Goal: Transaction & Acquisition: Obtain resource

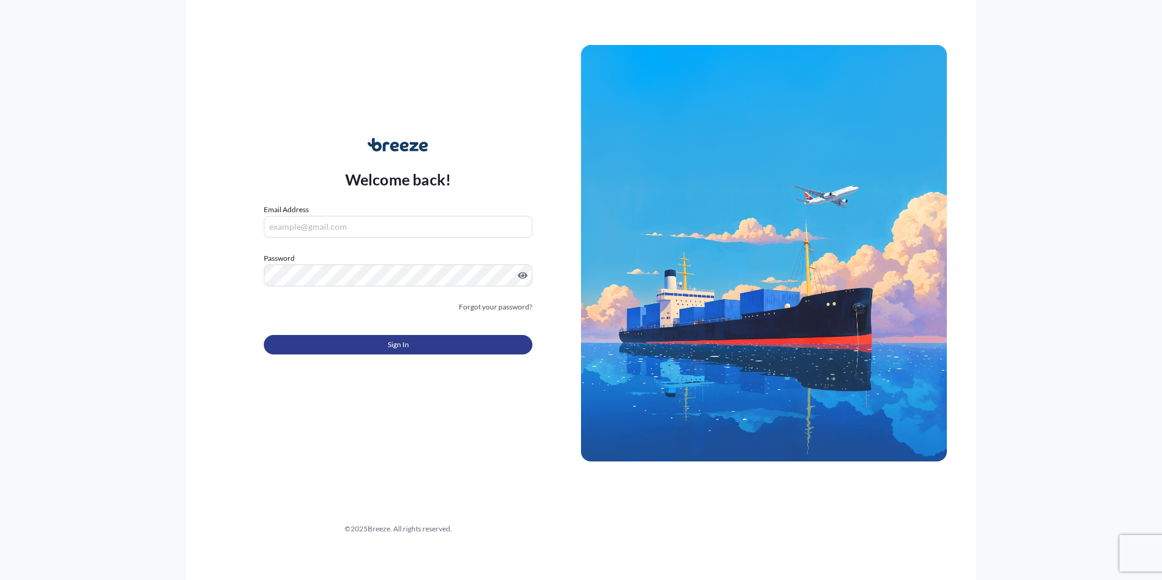
type input "[PERSON_NAME][EMAIL_ADDRESS][DOMAIN_NAME]"
click at [400, 338] on span "Sign In" at bounding box center [398, 344] width 21 height 12
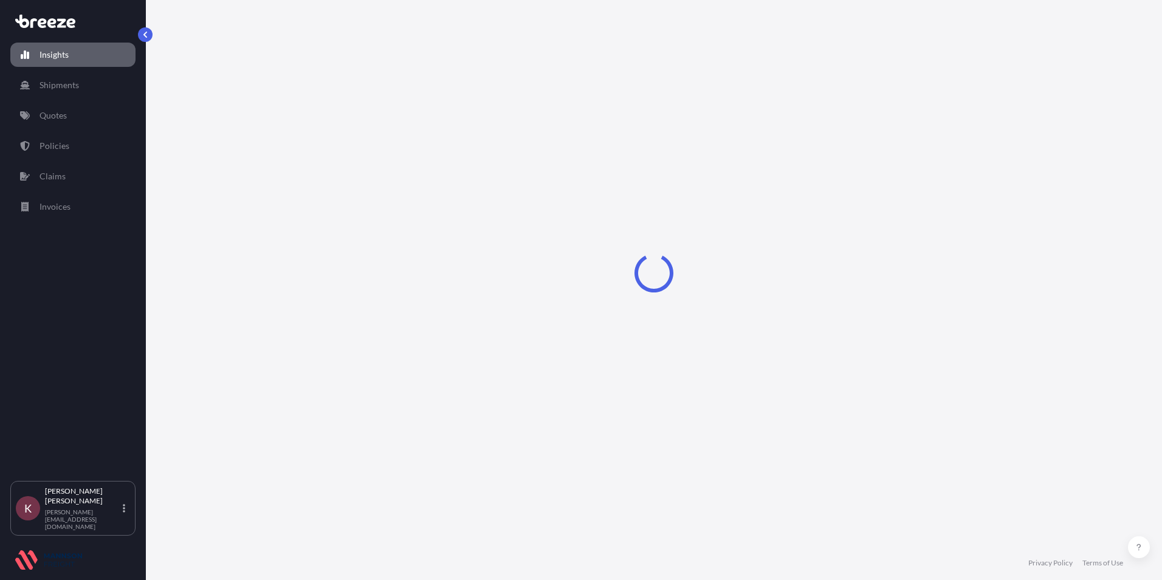
select select "2025"
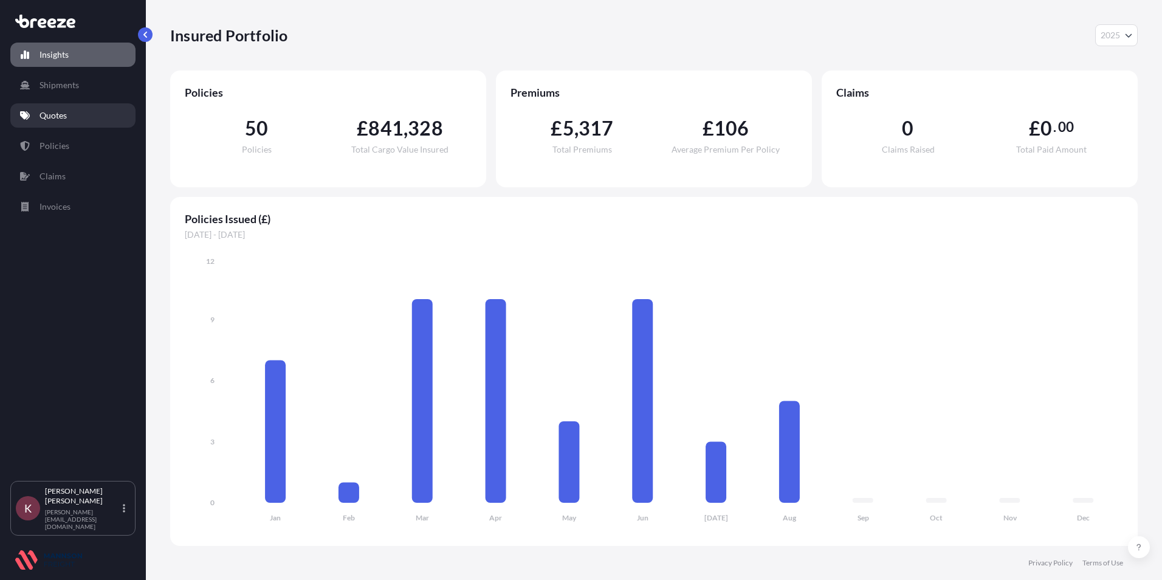
click at [54, 123] on link "Quotes" at bounding box center [72, 115] width 125 height 24
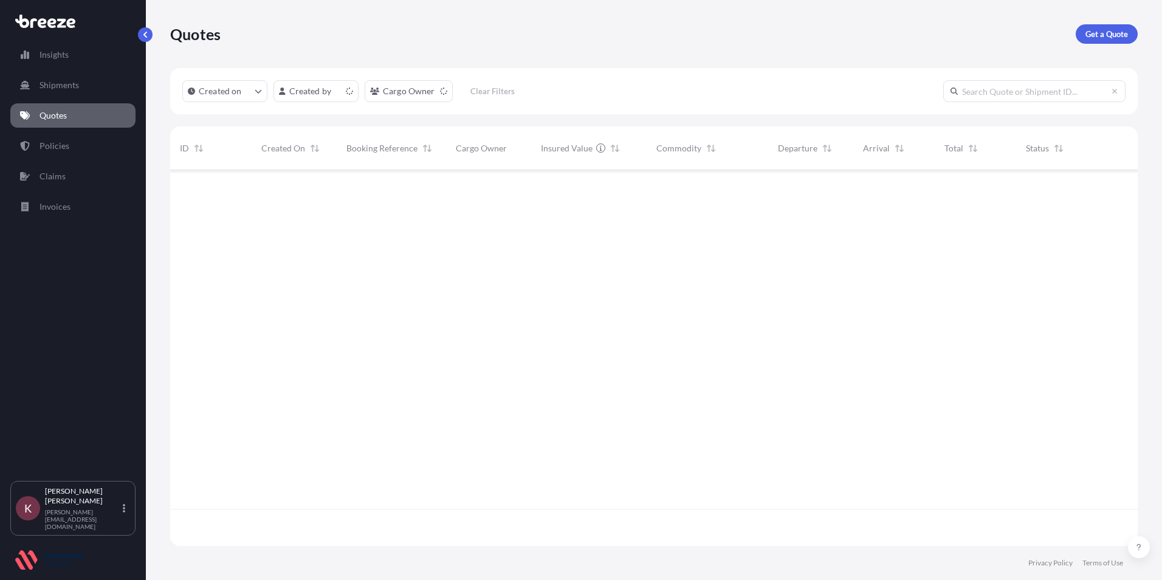
scroll to position [373, 958]
click at [43, 166] on link "Claims" at bounding box center [72, 176] width 125 height 24
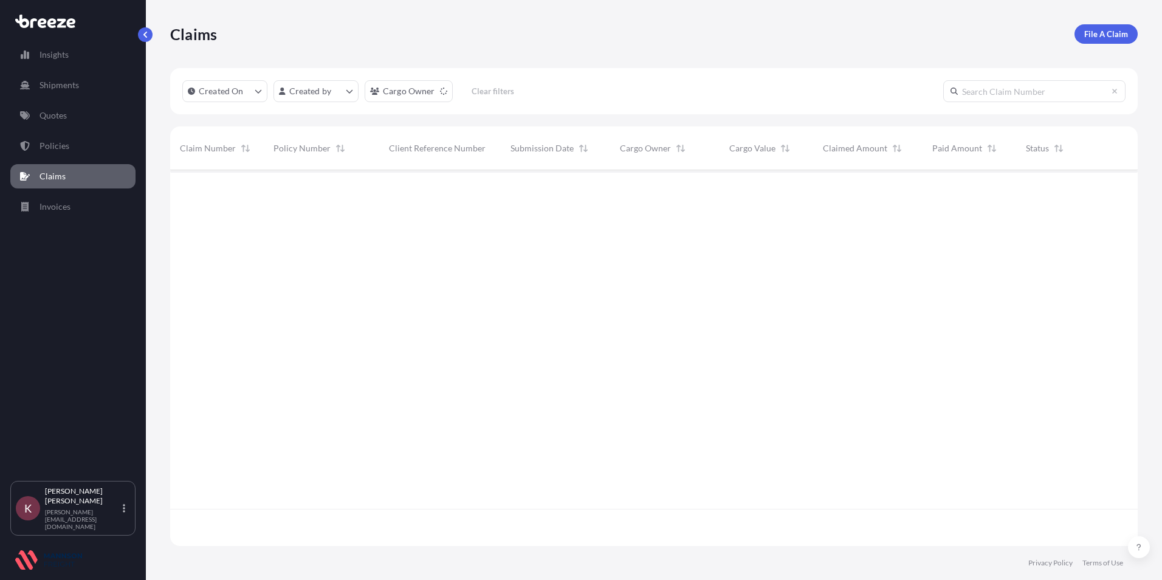
scroll to position [373, 958]
click at [47, 149] on p "Policies" at bounding box center [54, 146] width 30 height 12
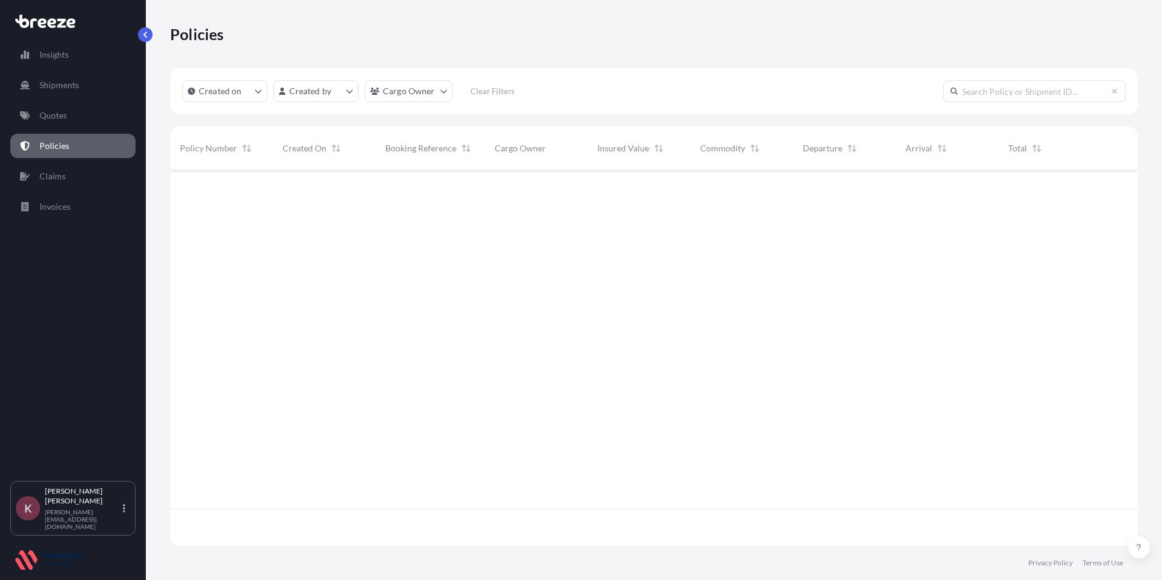
scroll to position [373, 958]
click at [47, 149] on p "Policies" at bounding box center [54, 146] width 30 height 12
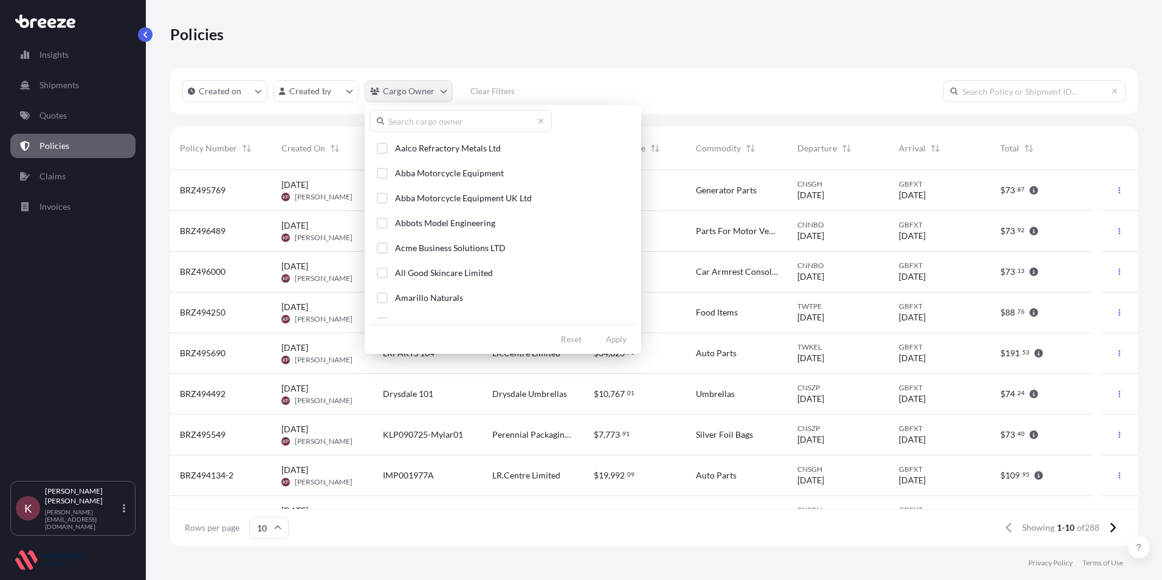
click at [397, 95] on html "Insights Shipments Quotes Policies Claims Invoices K Kerry Perkins [EMAIL_ADDRE…" at bounding box center [581, 290] width 1162 height 580
click at [402, 122] on input "text" at bounding box center [460, 121] width 182 height 22
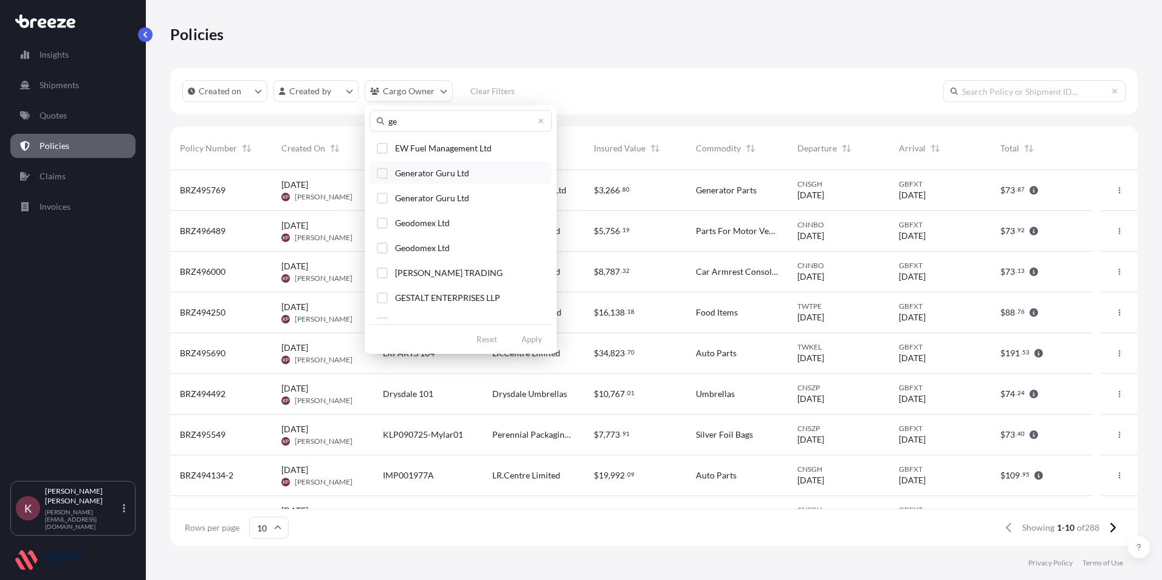
type input "ge"
drag, startPoint x: 382, startPoint y: 174, endPoint x: 385, endPoint y: 184, distance: 10.2
click at [382, 174] on div "Select Option" at bounding box center [382, 173] width 11 height 11
click at [387, 190] on button "Generator Guru Ltd" at bounding box center [460, 198] width 182 height 22
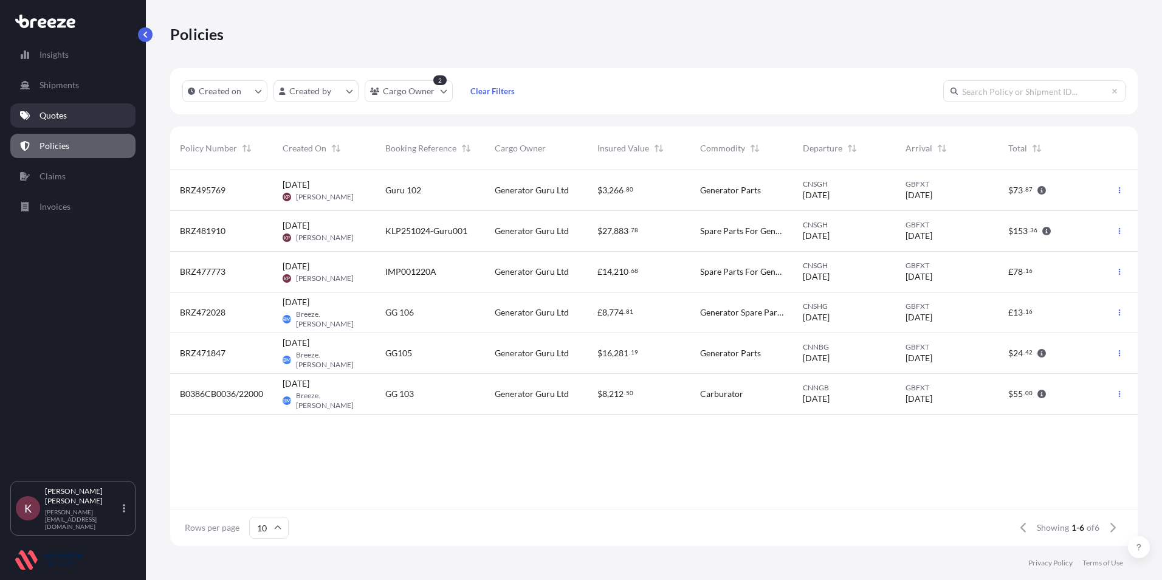
click at [51, 109] on p "Quotes" at bounding box center [52, 115] width 27 height 12
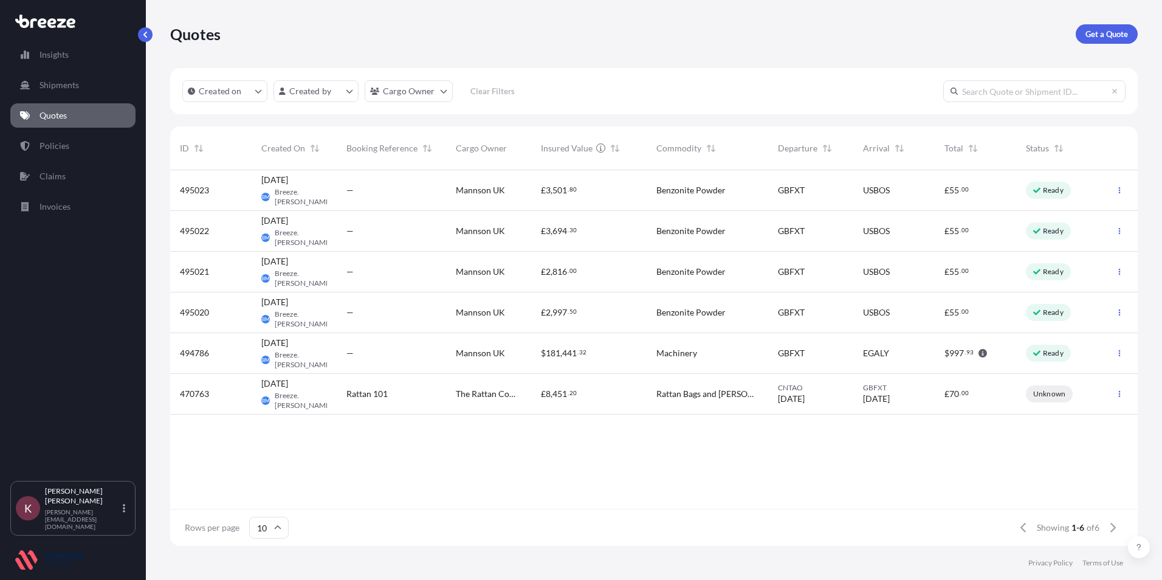
scroll to position [373, 958]
click at [1086, 36] on p "Get a Quote" at bounding box center [1106, 34] width 43 height 12
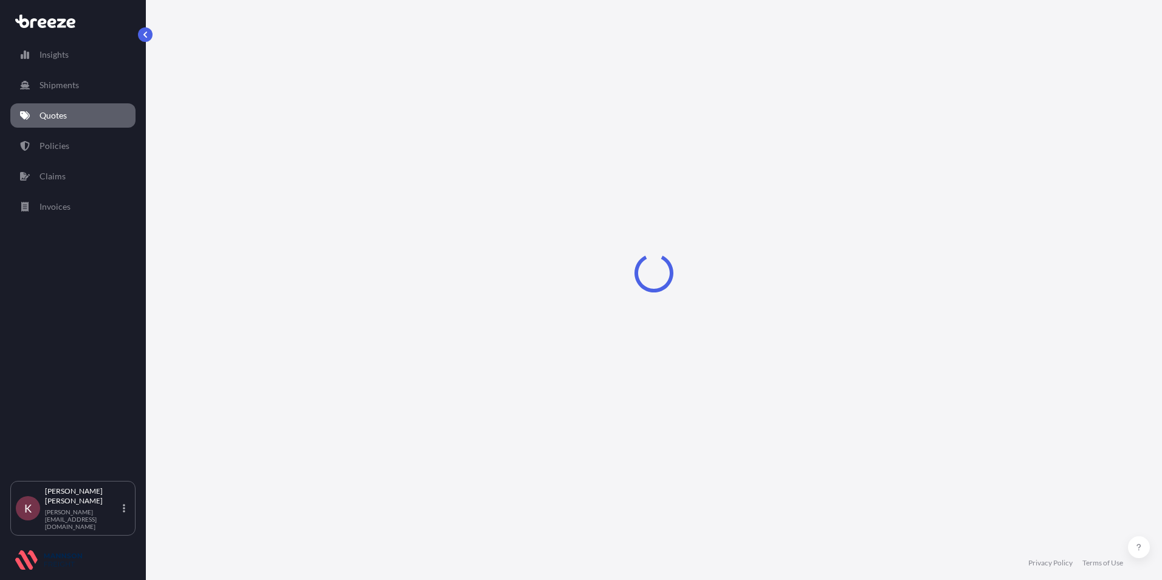
select select "Sea"
select select "1"
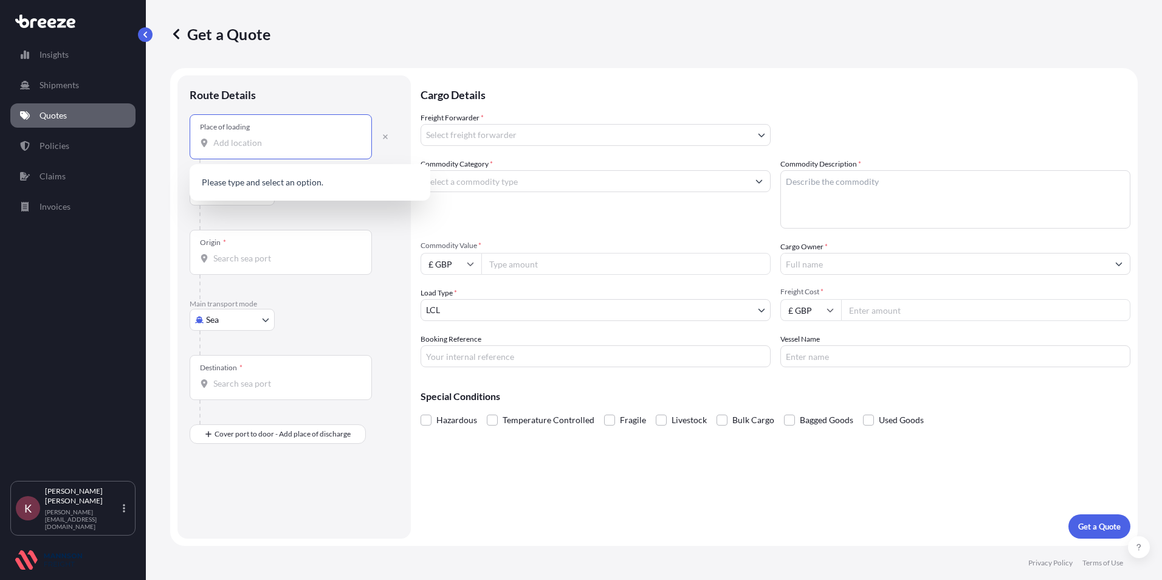
click at [229, 146] on input "Place of loading" at bounding box center [284, 143] width 143 height 12
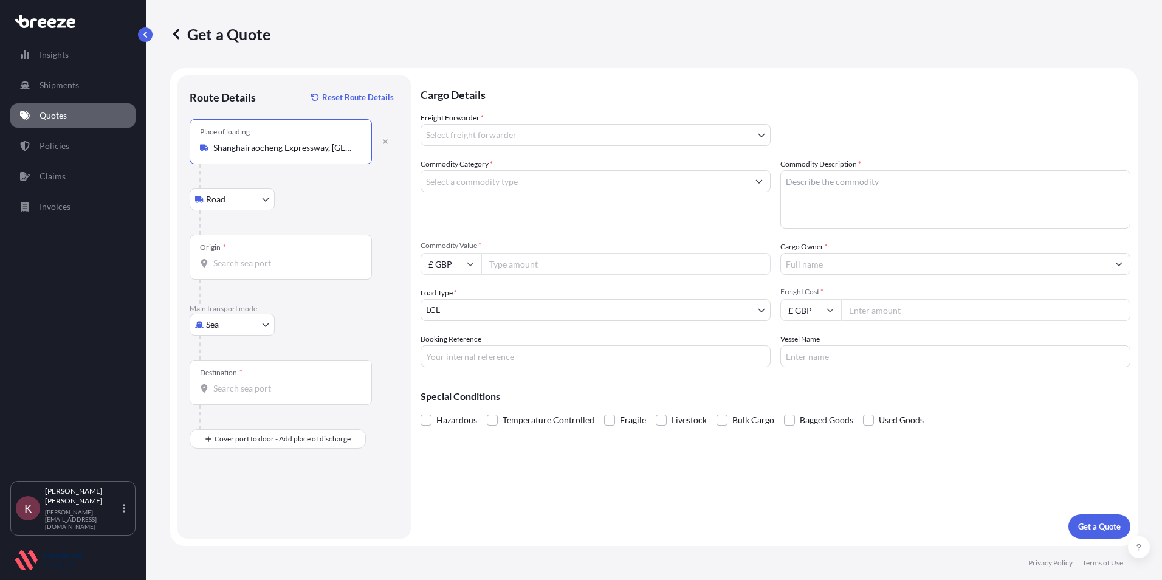
drag, startPoint x: 273, startPoint y: 150, endPoint x: 214, endPoint y: 157, distance: 58.8
click at [214, 157] on div "Place of loading [GEOGRAPHIC_DATA], [GEOGRAPHIC_DATA], [GEOGRAPHIC_DATA], [GEOG…" at bounding box center [281, 141] width 182 height 45
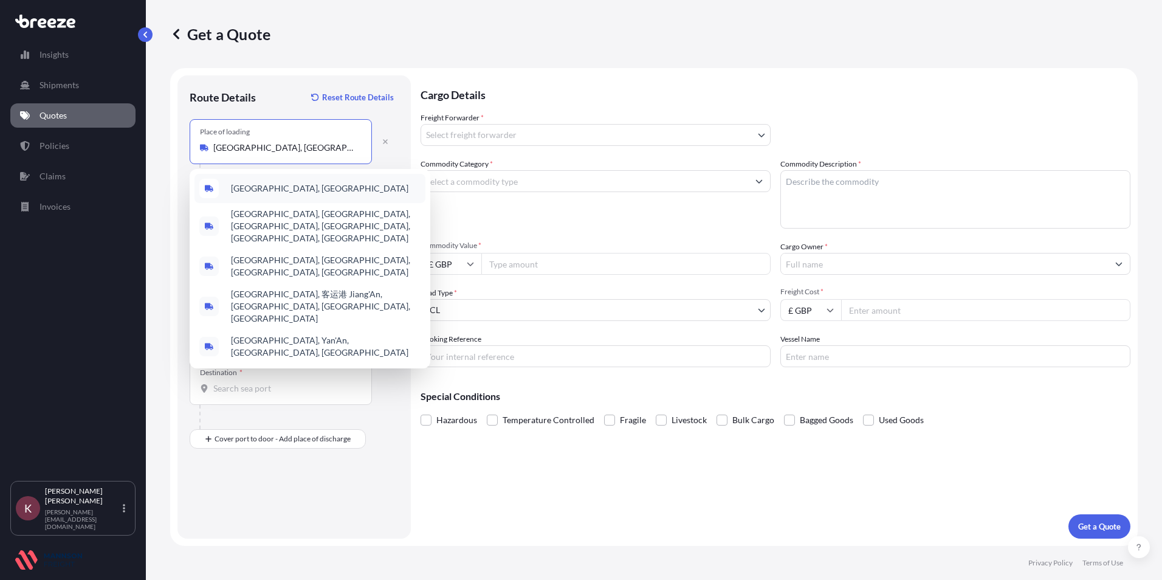
click at [247, 192] on span "[GEOGRAPHIC_DATA], [GEOGRAPHIC_DATA]" at bounding box center [319, 188] width 177 height 12
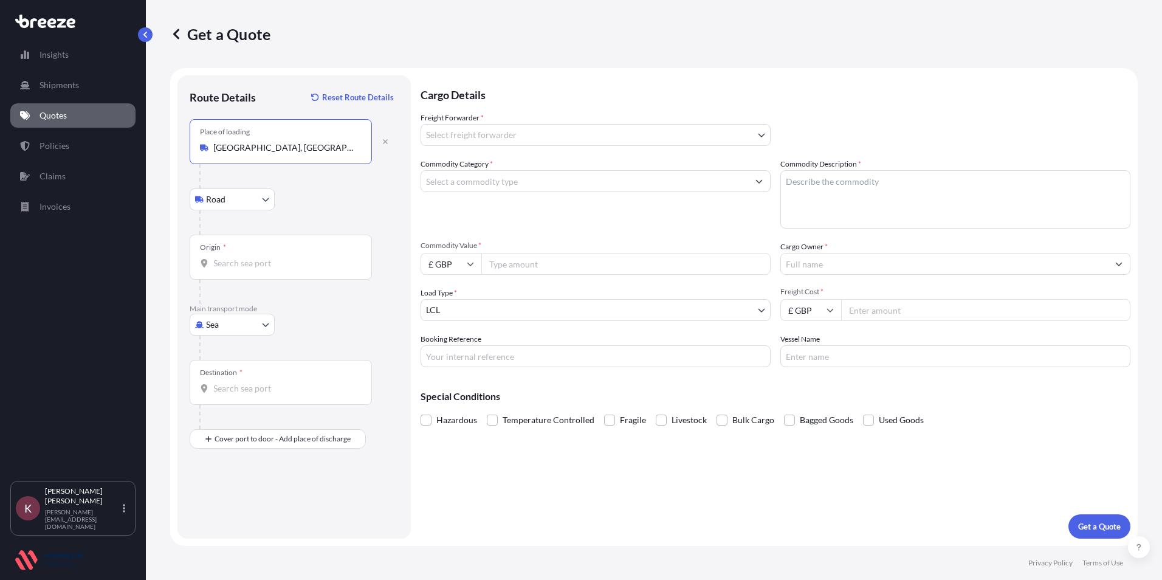
type input "[GEOGRAPHIC_DATA], [GEOGRAPHIC_DATA]"
click at [211, 264] on div at bounding box center [281, 263] width 162 height 12
click at [213, 264] on input "Origin *" at bounding box center [284, 263] width 143 height 12
type input "CNSHG - [GEOGRAPHIC_DATA] Pt, [GEOGRAPHIC_DATA]"
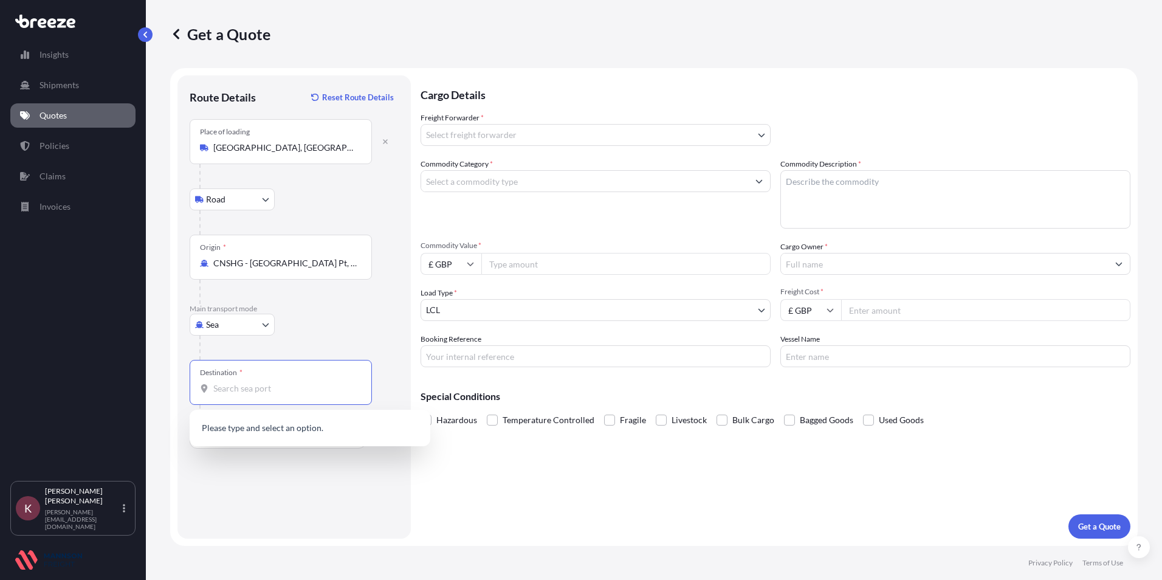
click at [236, 391] on input "Destination *" at bounding box center [284, 388] width 143 height 12
click at [250, 426] on span "GBFXT - Felixstowe , [GEOGRAPHIC_DATA]" at bounding box center [312, 429] width 163 height 12
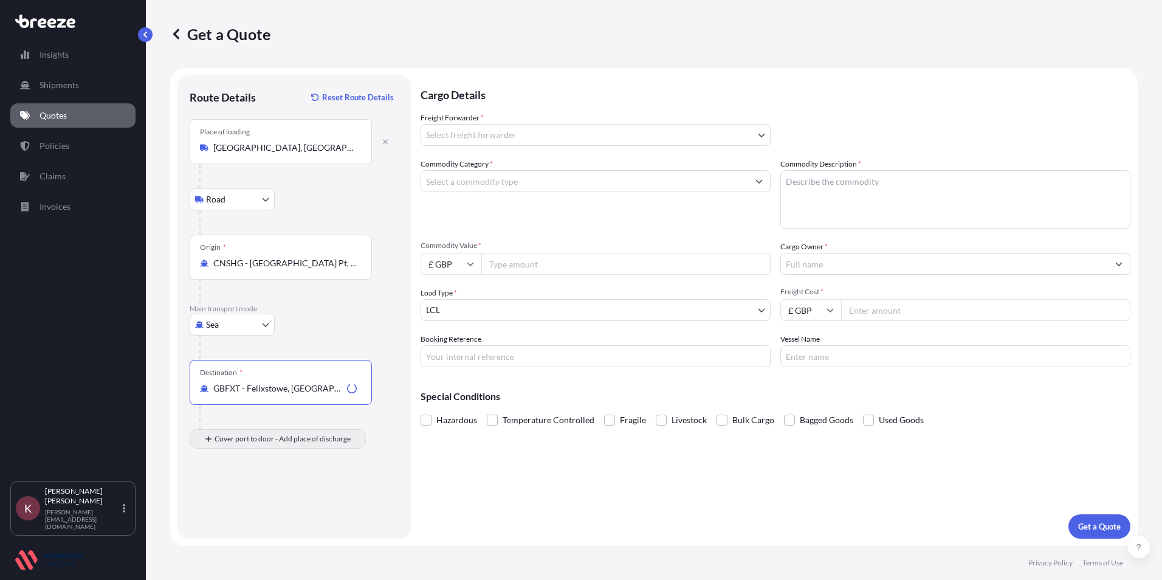
type input "GBFXT - Felixstowe, [GEOGRAPHIC_DATA]"
click at [224, 496] on div "Place of Discharge" at bounding box center [281, 497] width 182 height 45
click at [224, 498] on input "Place of Discharge" at bounding box center [284, 504] width 143 height 12
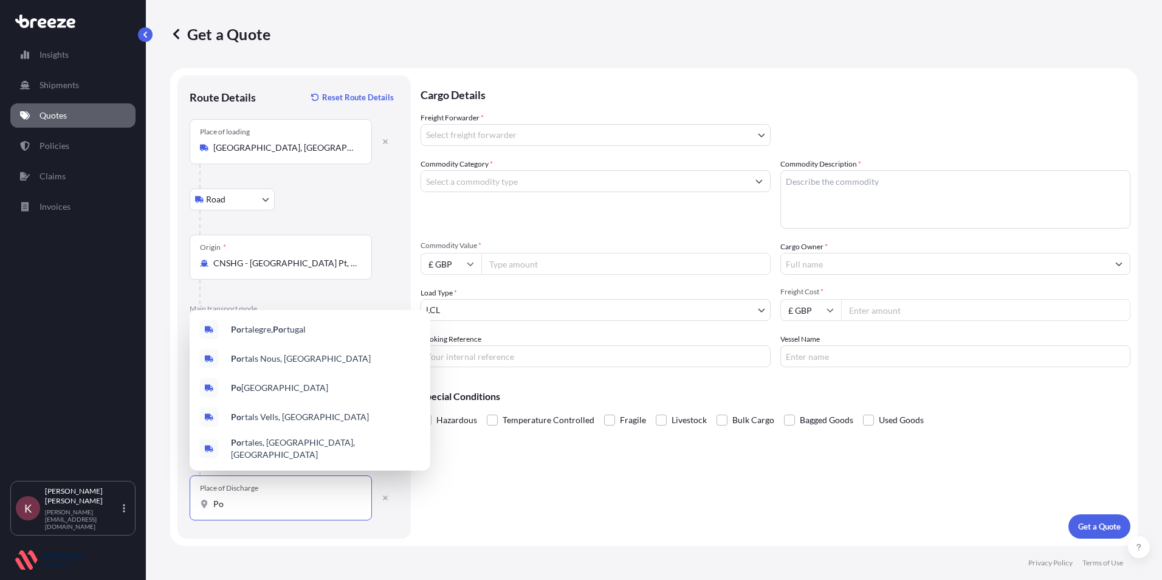
type input "P"
type input "E"
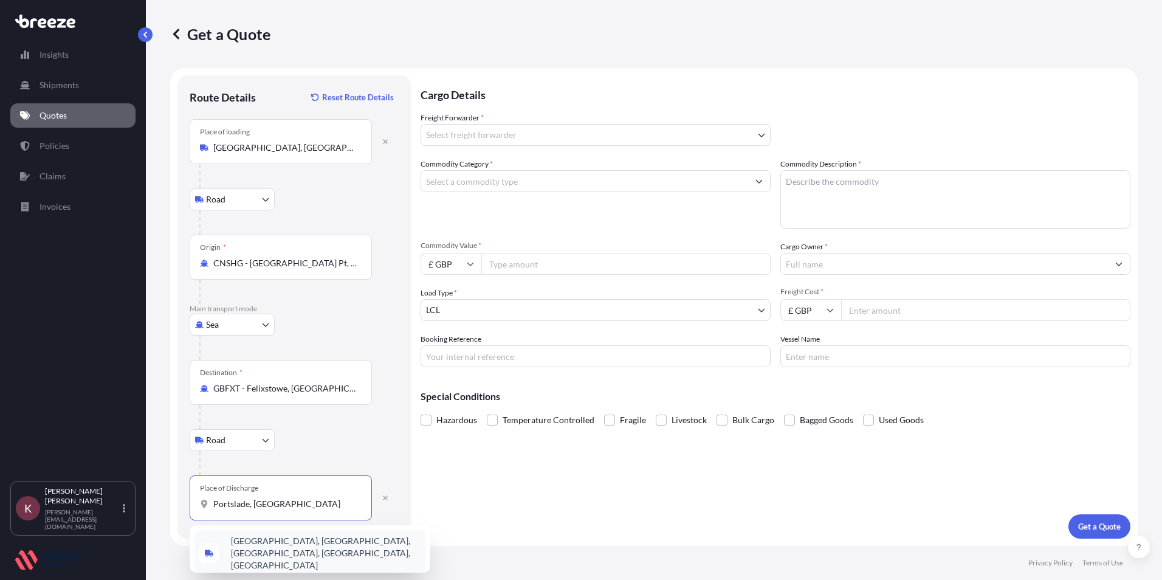
click at [307, 549] on span "[GEOGRAPHIC_DATA], [GEOGRAPHIC_DATA], [GEOGRAPHIC_DATA], [GEOGRAPHIC_DATA], [GE…" at bounding box center [326, 553] width 190 height 36
drag, startPoint x: 267, startPoint y: 506, endPoint x: 197, endPoint y: 496, distance: 70.6
click at [197, 496] on div "Place of Discharge [GEOGRAPHIC_DATA] Portslade, [GEOGRAPHIC_DATA], [GEOGRAPHIC_…" at bounding box center [281, 497] width 182 height 45
drag, startPoint x: 349, startPoint y: 515, endPoint x: 238, endPoint y: 507, distance: 110.9
click at [238, 507] on div "Place of Discharge [GEOGRAPHIC_DATA] Portslade, [GEOGRAPHIC_DATA], [GEOGRAPHIC_…" at bounding box center [281, 497] width 182 height 45
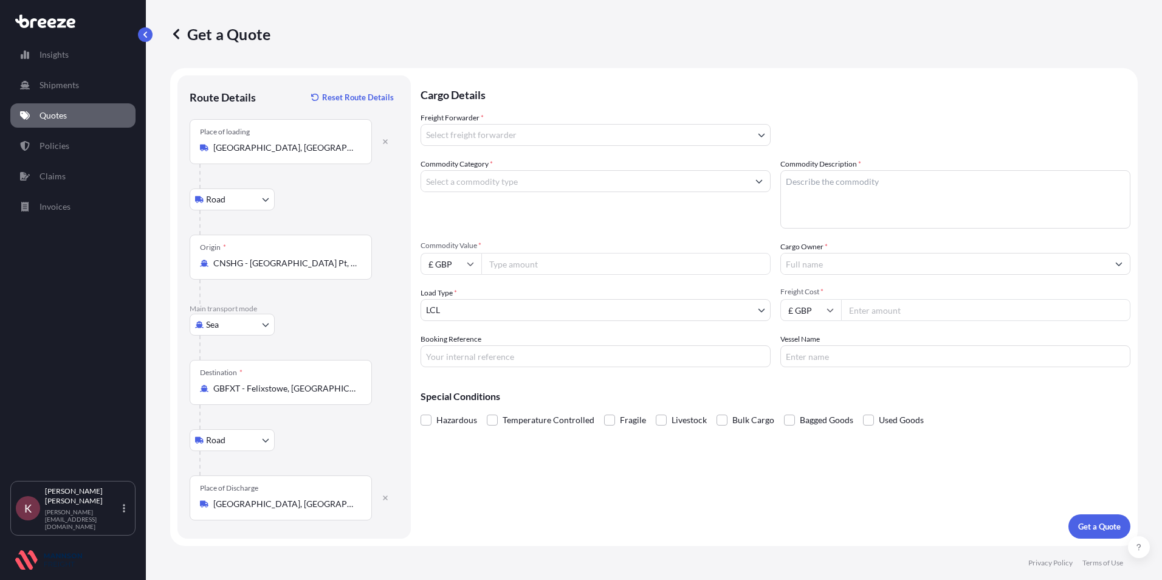
click at [238, 507] on input "[GEOGRAPHIC_DATA], [GEOGRAPHIC_DATA], [GEOGRAPHIC_DATA], [GEOGRAPHIC_DATA], [GE…" at bounding box center [284, 504] width 143 height 12
click at [239, 507] on input "[GEOGRAPHIC_DATA], [GEOGRAPHIC_DATA], [GEOGRAPHIC_DATA], [GEOGRAPHIC_DATA], [GE…" at bounding box center [284, 504] width 143 height 12
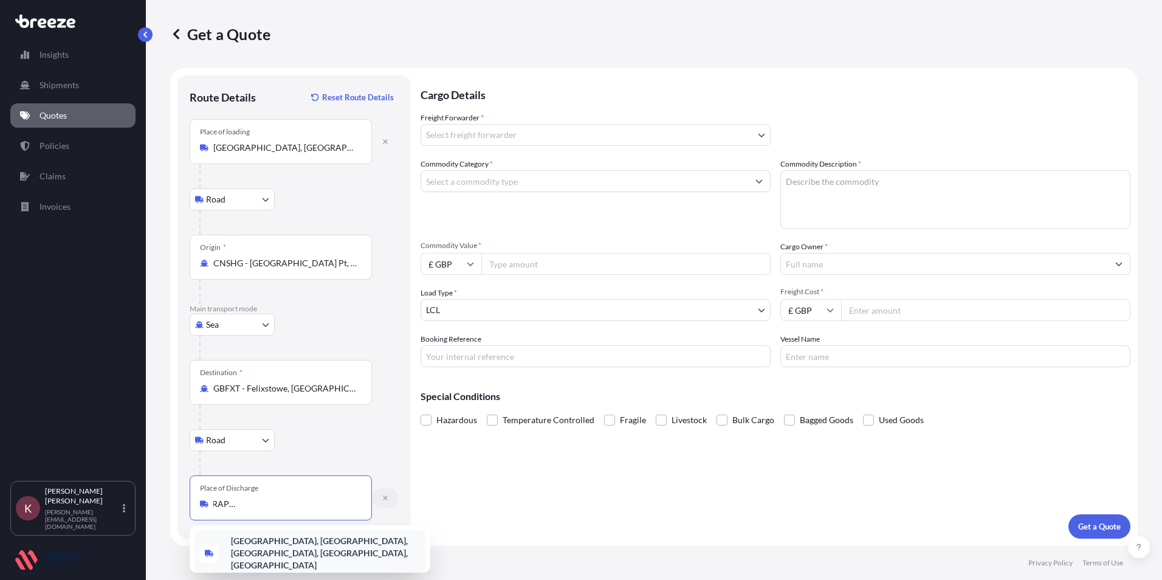
scroll to position [0, 0]
click at [382, 495] on button "button" at bounding box center [385, 497] width 27 height 19
click at [233, 509] on input "Place of Discharge" at bounding box center [284, 504] width 143 height 12
click at [244, 546] on span "[STREET_ADDRESS]" at bounding box center [326, 553] width 190 height 36
type input "[STREET_ADDRESS]"
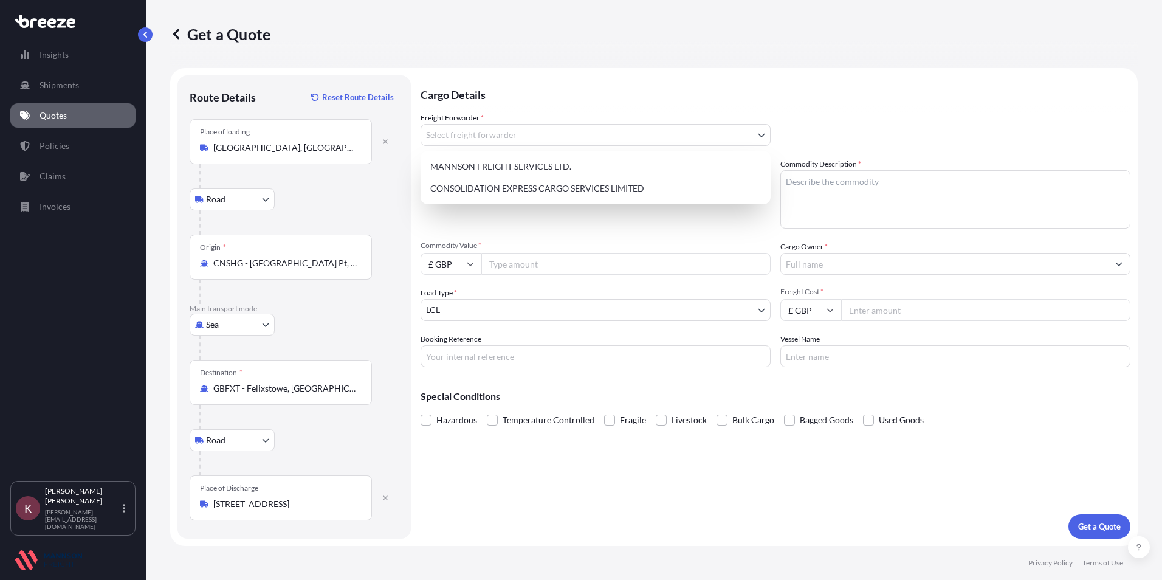
click at [506, 135] on body "Insights Shipments Quotes Policies Claims Invoices K Kerry Perkins [EMAIL_ADDRE…" at bounding box center [581, 290] width 1162 height 580
click at [481, 185] on div "CONSOLIDATION EXPRESS CARGO SERVICES LIMITED" at bounding box center [595, 188] width 340 height 22
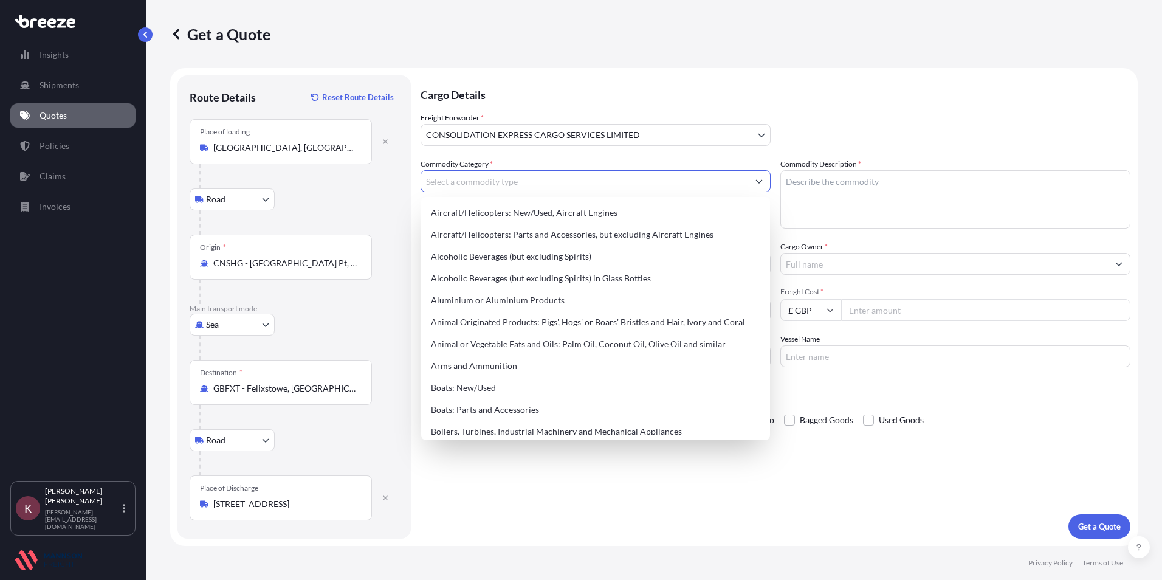
click at [470, 182] on input "Commodity Category *" at bounding box center [584, 181] width 327 height 22
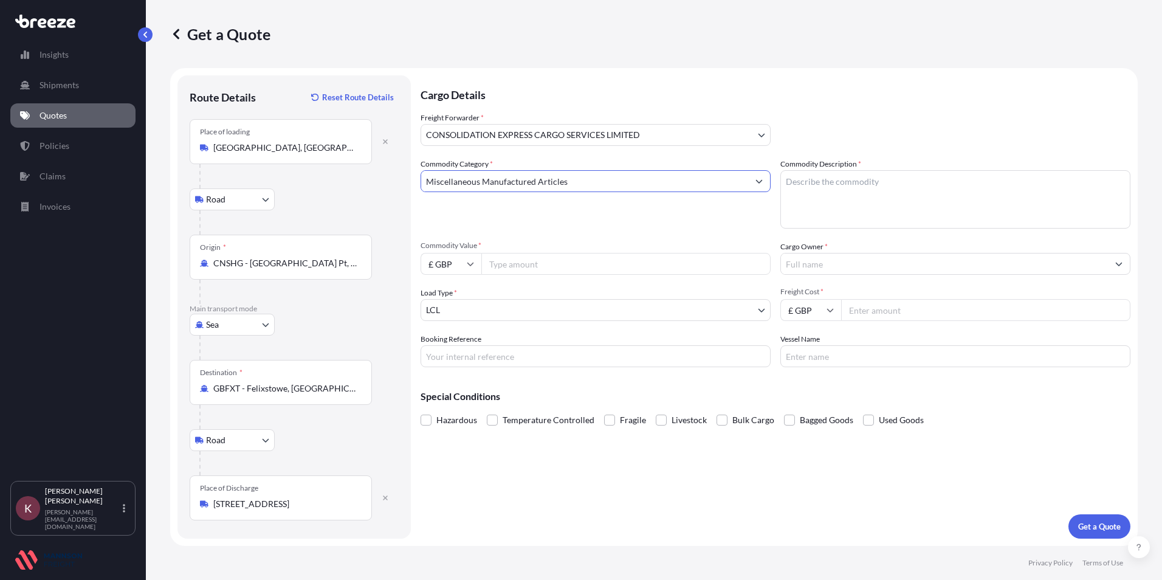
type input "Miscellaneous Manufactured Articles"
click at [863, 206] on textarea "Commodity Description *" at bounding box center [955, 199] width 350 height 58
type textarea "Spare Parts for Generator"
click at [561, 262] on input "Commodity Value *" at bounding box center [625, 264] width 289 height 22
type input "19650.31"
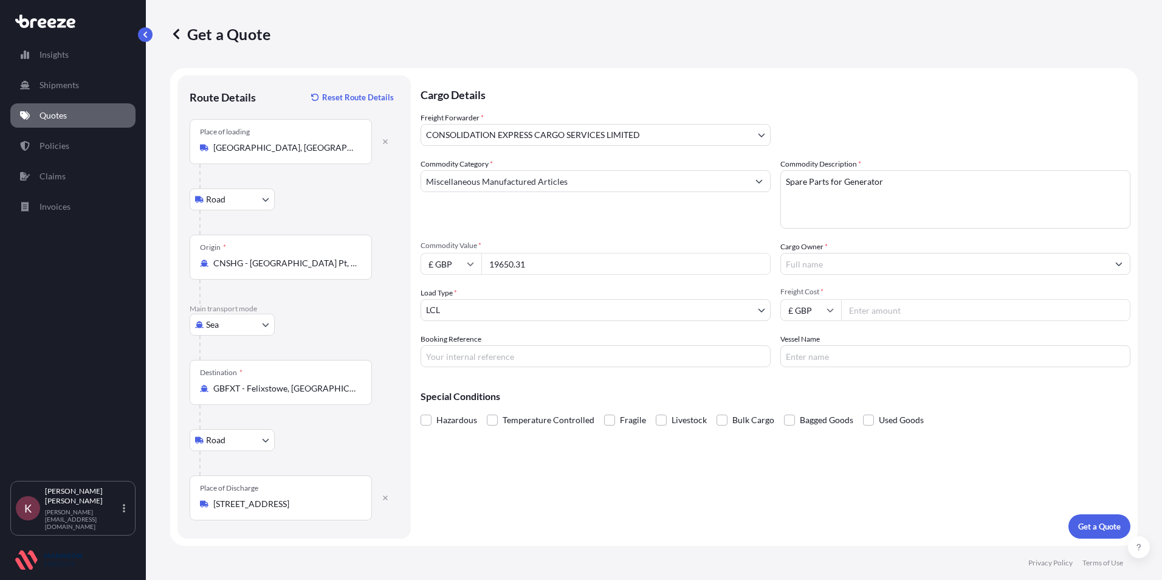
click at [875, 257] on input "Cargo Owner *" at bounding box center [944, 264] width 327 height 22
click at [880, 272] on input "Generator Guru Ltd" at bounding box center [944, 264] width 327 height 22
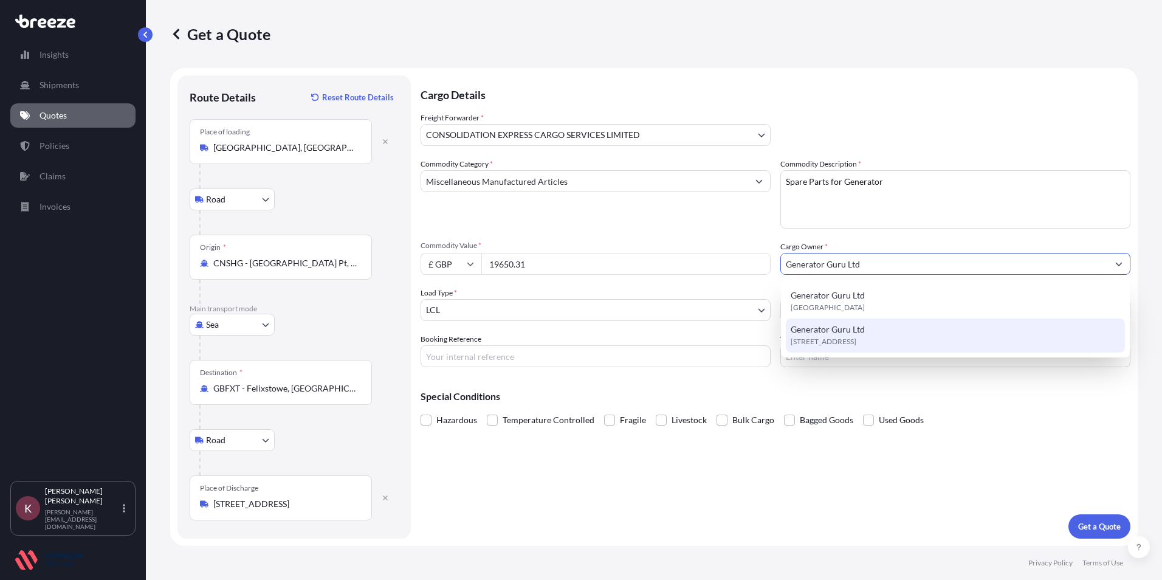
click at [831, 348] on div "Generator Guru Ltd [STREET_ADDRESS]" at bounding box center [955, 335] width 339 height 34
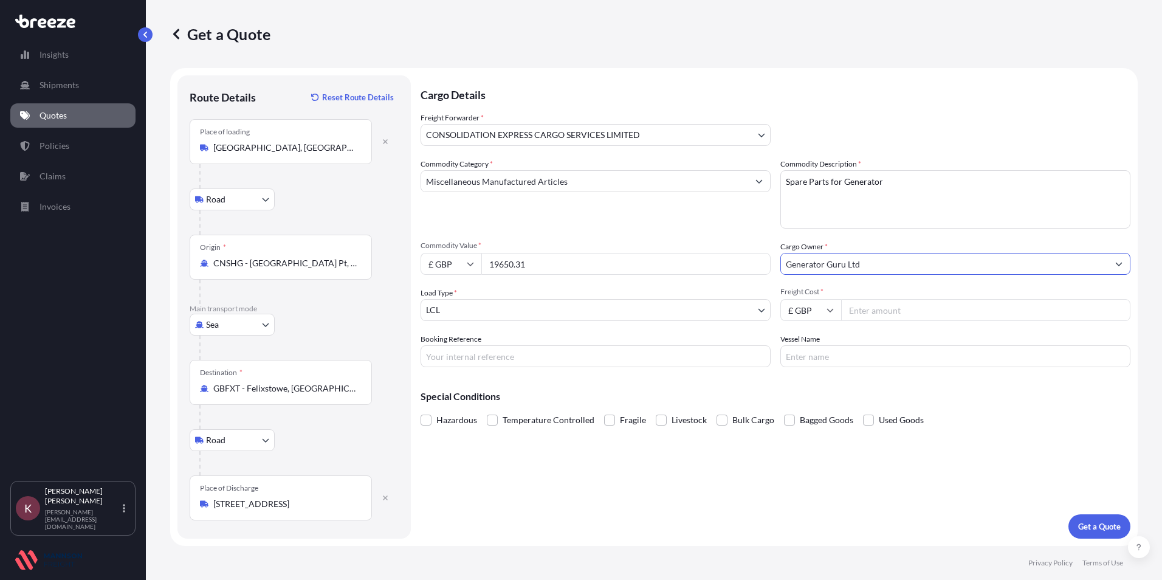
type input "Generator Guru Ltd"
click at [864, 312] on input "Freight Cost *" at bounding box center [985, 310] width 289 height 22
type input "1495.00"
click at [488, 353] on input "Booking Reference" at bounding box center [595, 356] width 350 height 22
type input "IMP002112A"
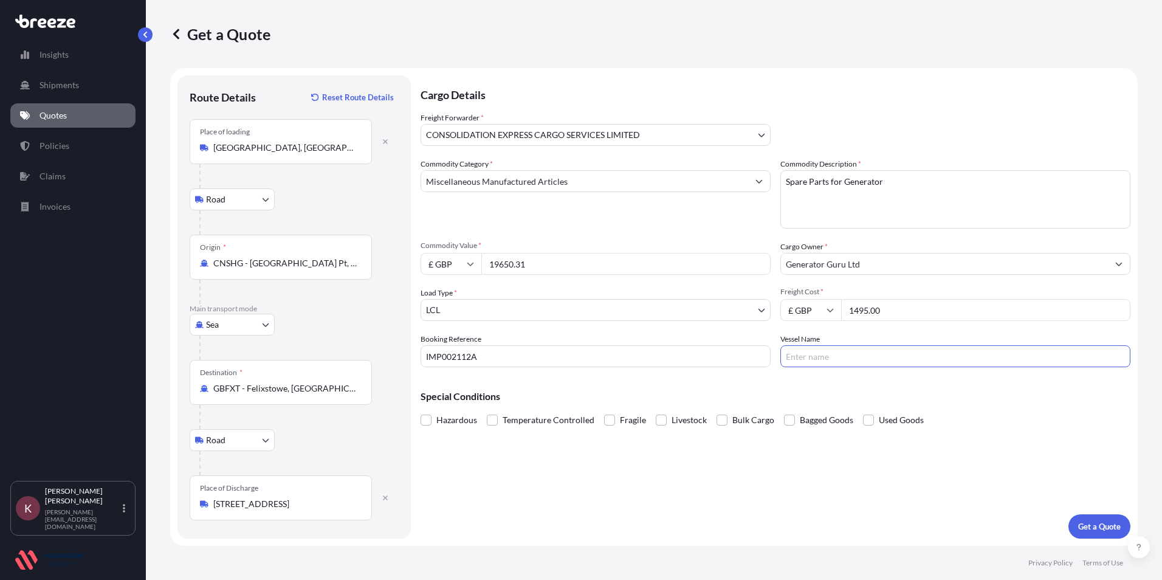
click at [804, 352] on input "Vessel Name" at bounding box center [955, 356] width 350 height 22
type input "Ever Aim"
click at [1087, 523] on p "Get a Quote" at bounding box center [1099, 526] width 43 height 12
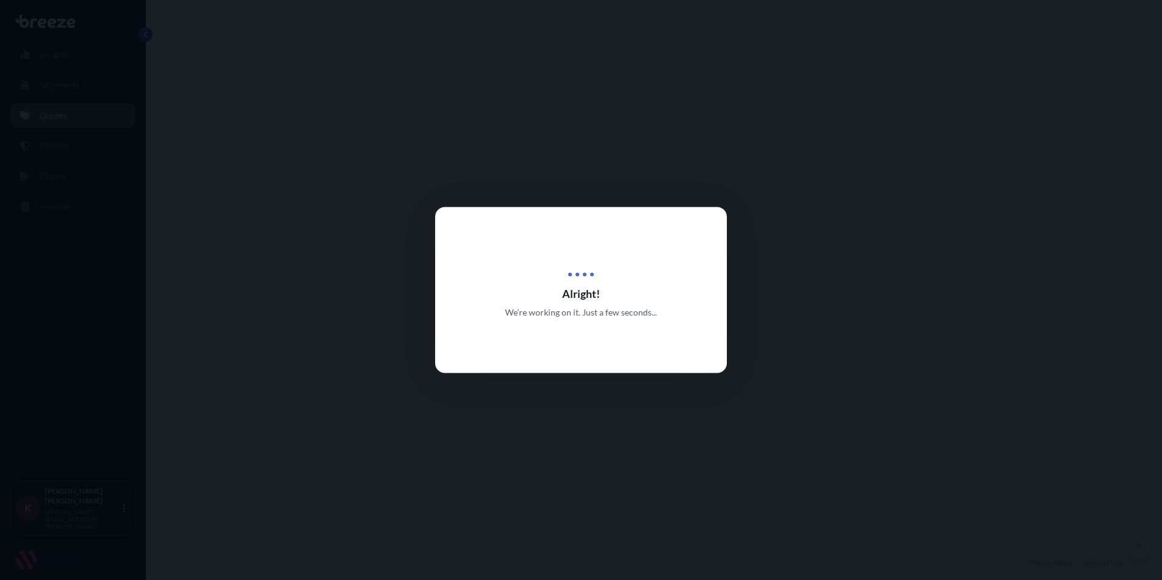
select select "Road"
select select "Sea"
select select "Road"
select select "31421"
select select "1"
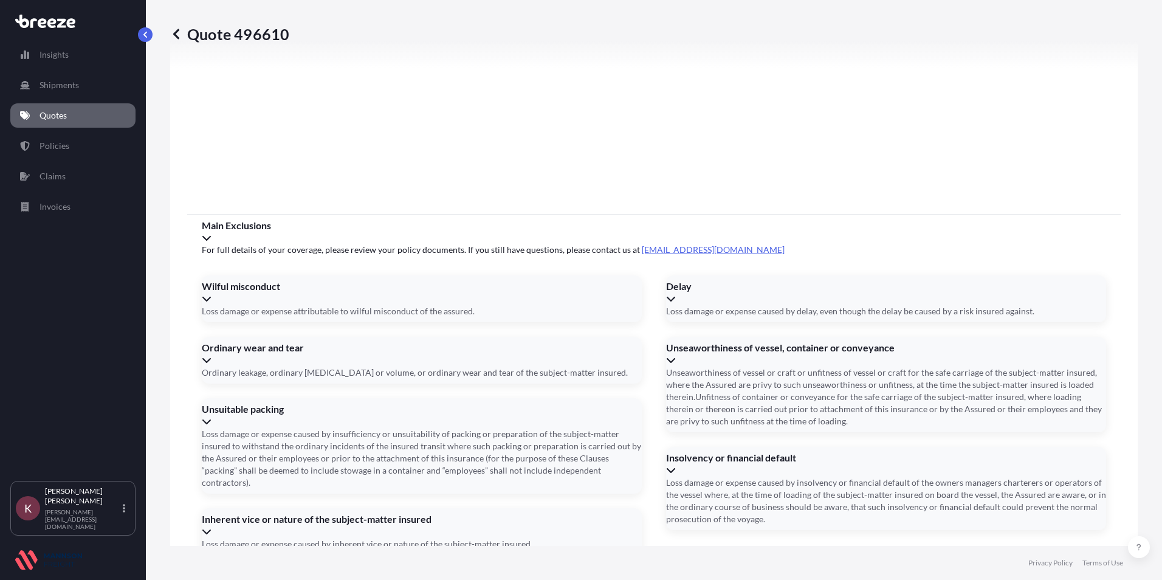
scroll to position [1589, 0]
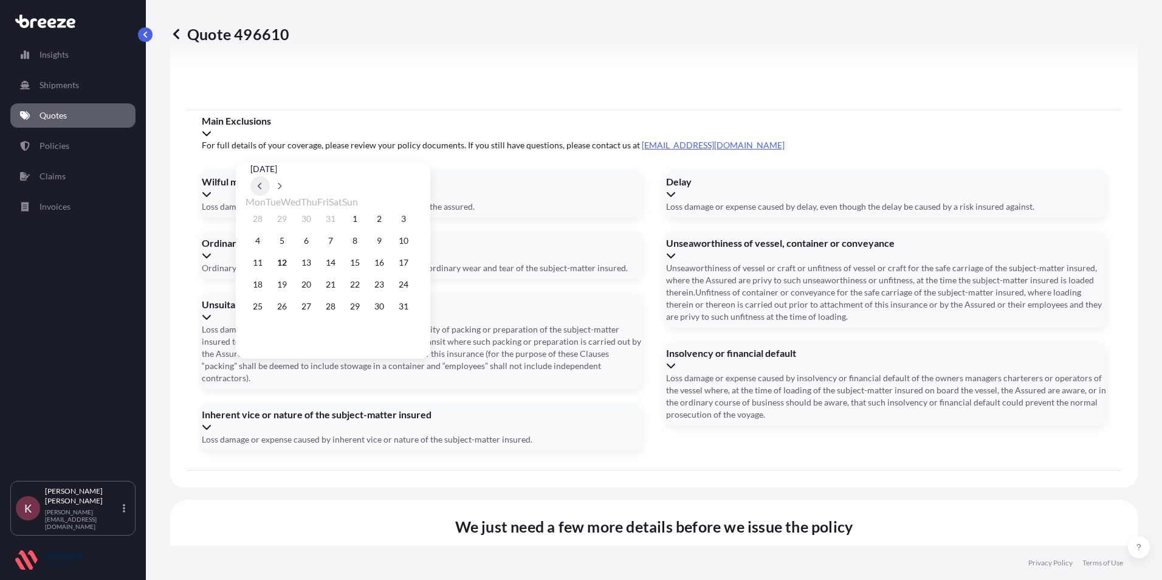
click at [262, 182] on icon at bounding box center [260, 185] width 5 height 7
click at [314, 289] on button "23" at bounding box center [306, 284] width 19 height 19
type input "[DATE]"
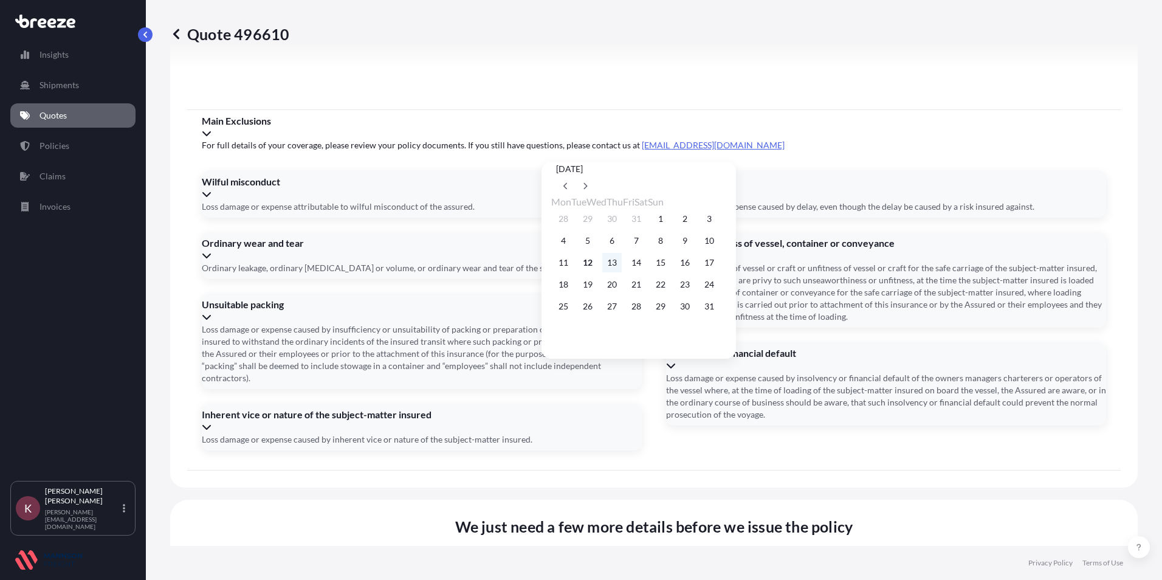
click at [622, 265] on button "13" at bounding box center [611, 262] width 19 height 19
type input "[DATE]"
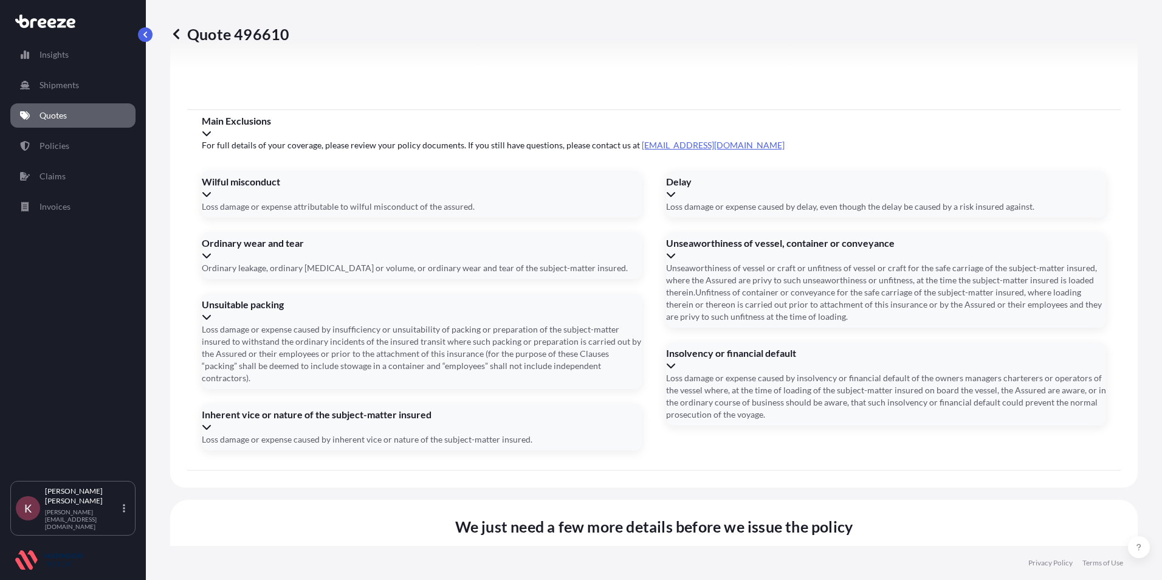
type input "FFAU2144294"
type input "FOB"
click at [221, 510] on li "FOB" at bounding box center [346, 515] width 289 height 23
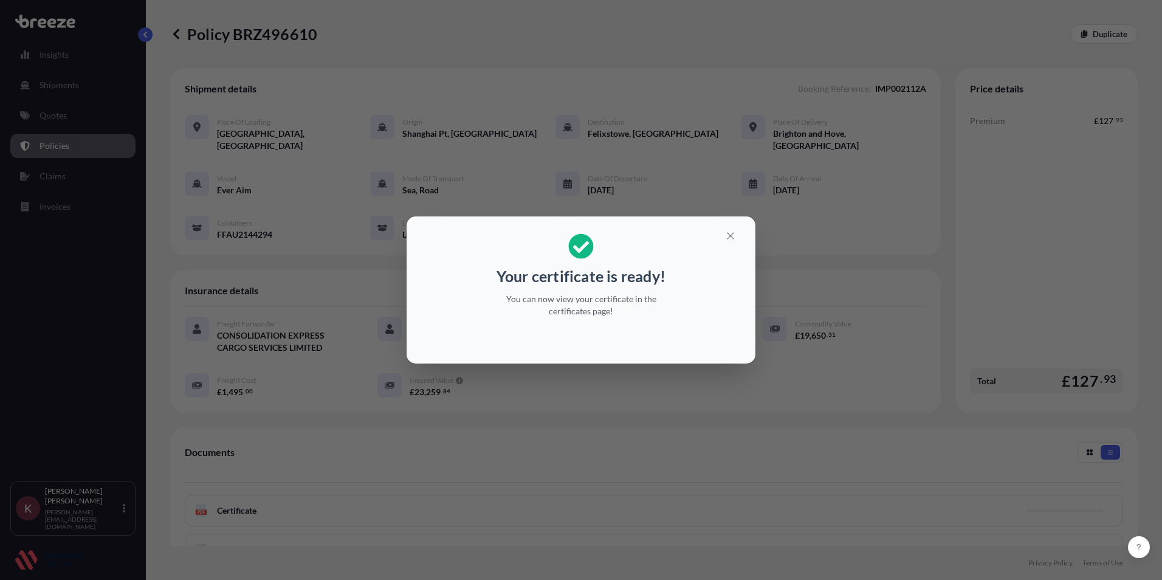
click at [297, 489] on div "Your certificate is ready! You can now view your certificate in the certificate…" at bounding box center [581, 290] width 1162 height 580
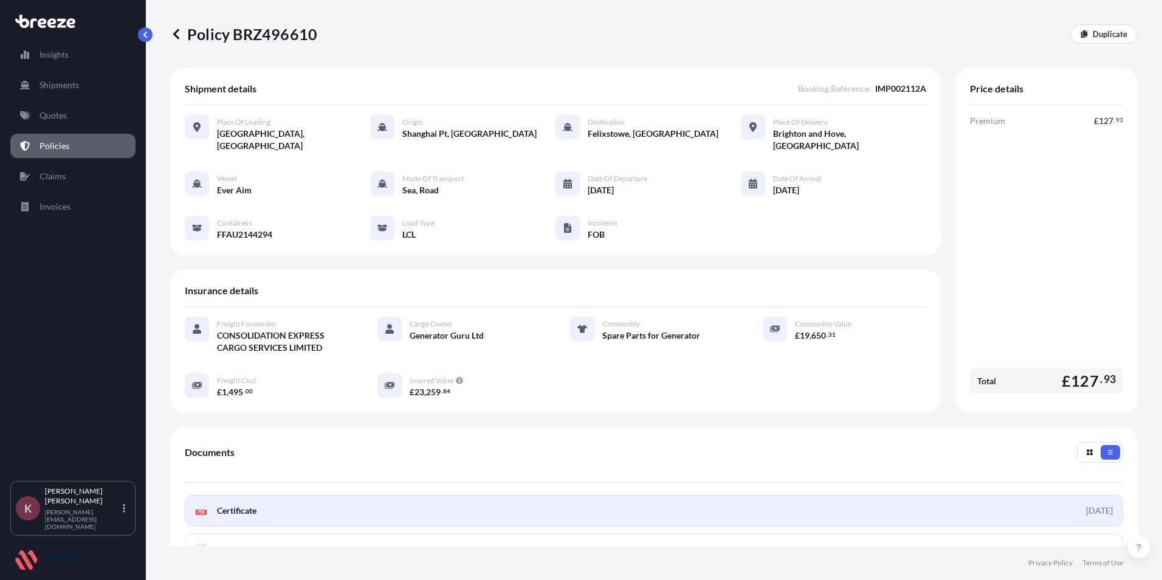
click at [240, 504] on span "Certificate" at bounding box center [236, 510] width 39 height 12
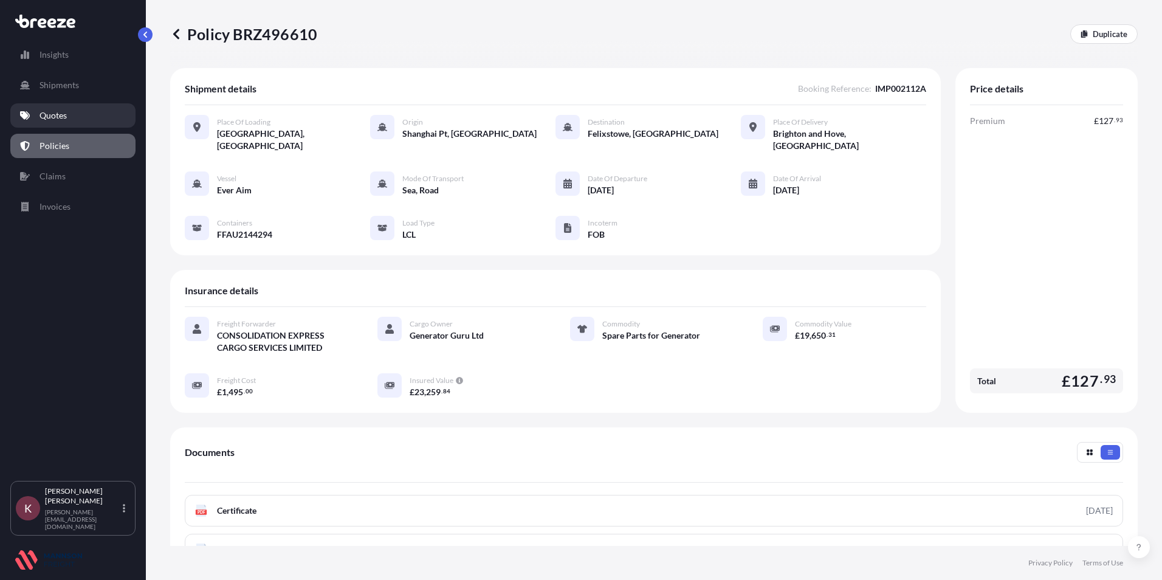
click at [52, 115] on p "Quotes" at bounding box center [52, 115] width 27 height 12
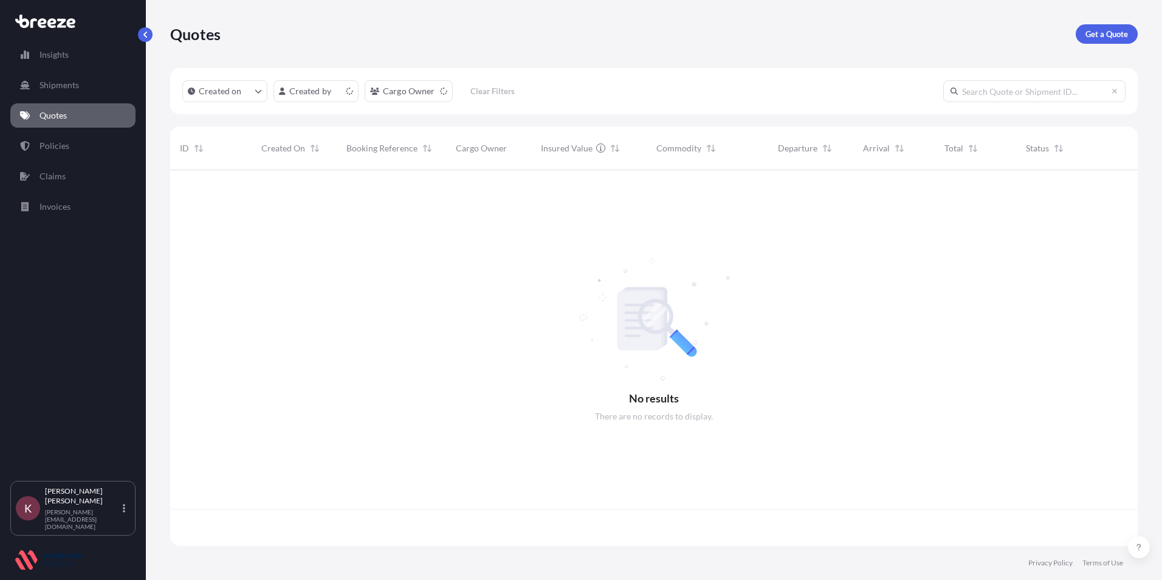
scroll to position [373, 958]
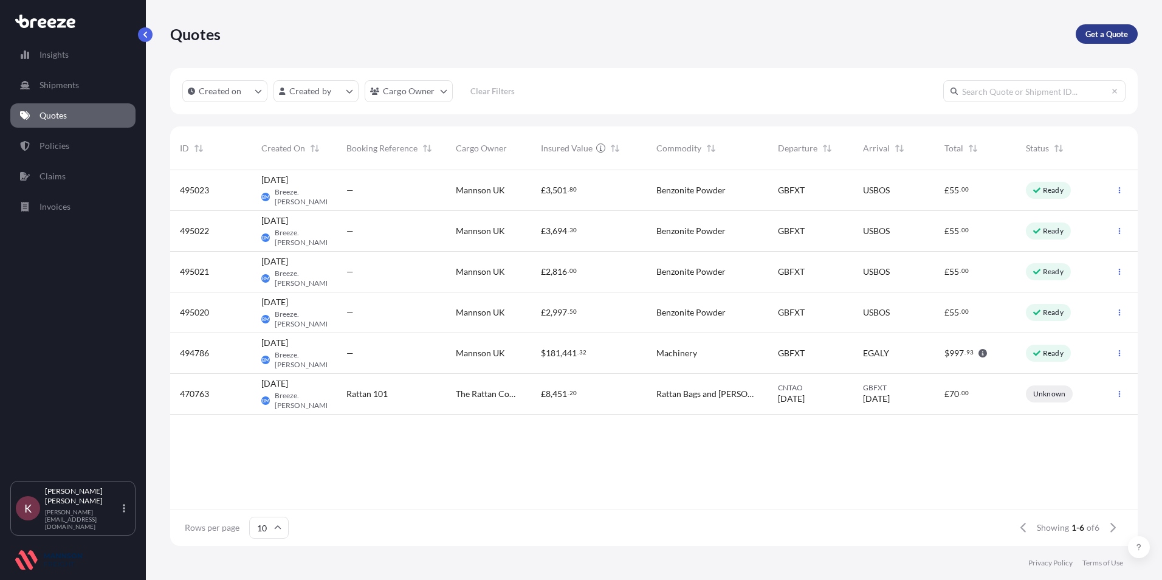
click at [1112, 39] on p "Get a Quote" at bounding box center [1106, 34] width 43 height 12
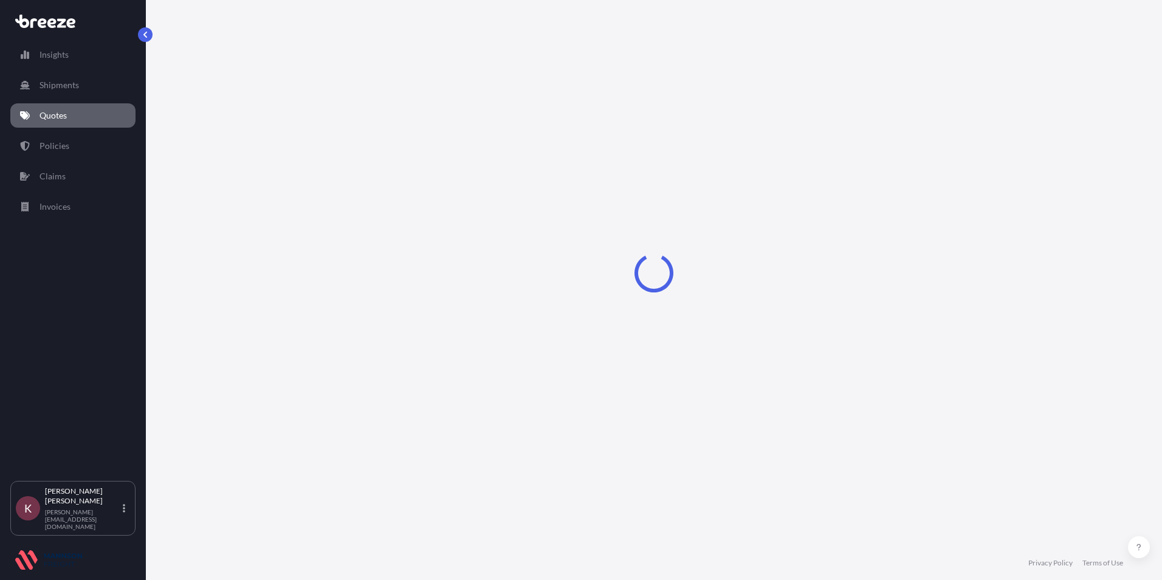
select select "Sea"
select select "1"
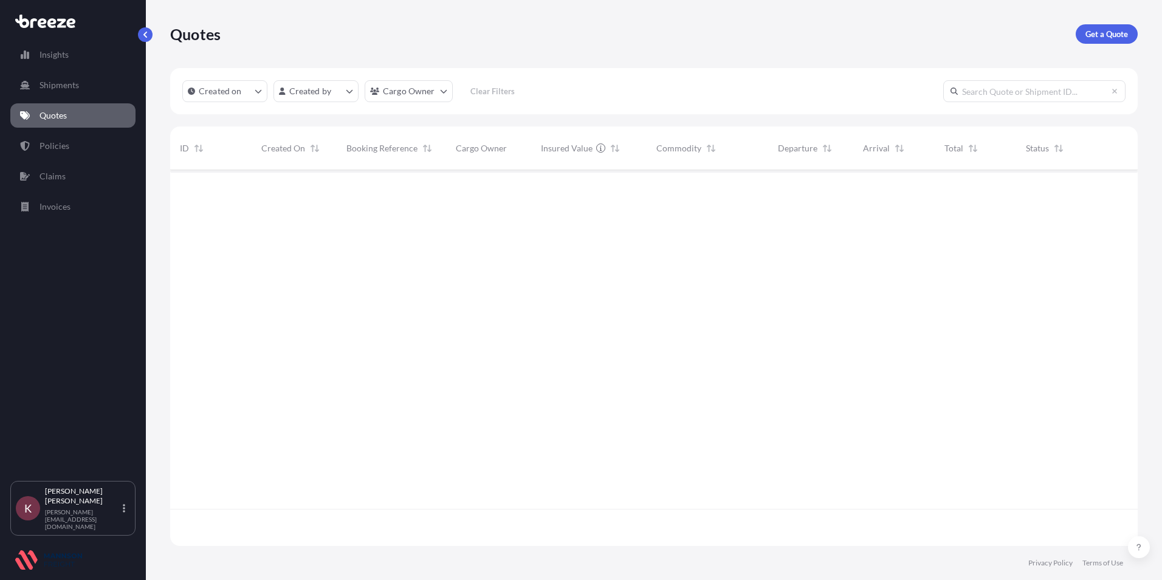
scroll to position [373, 958]
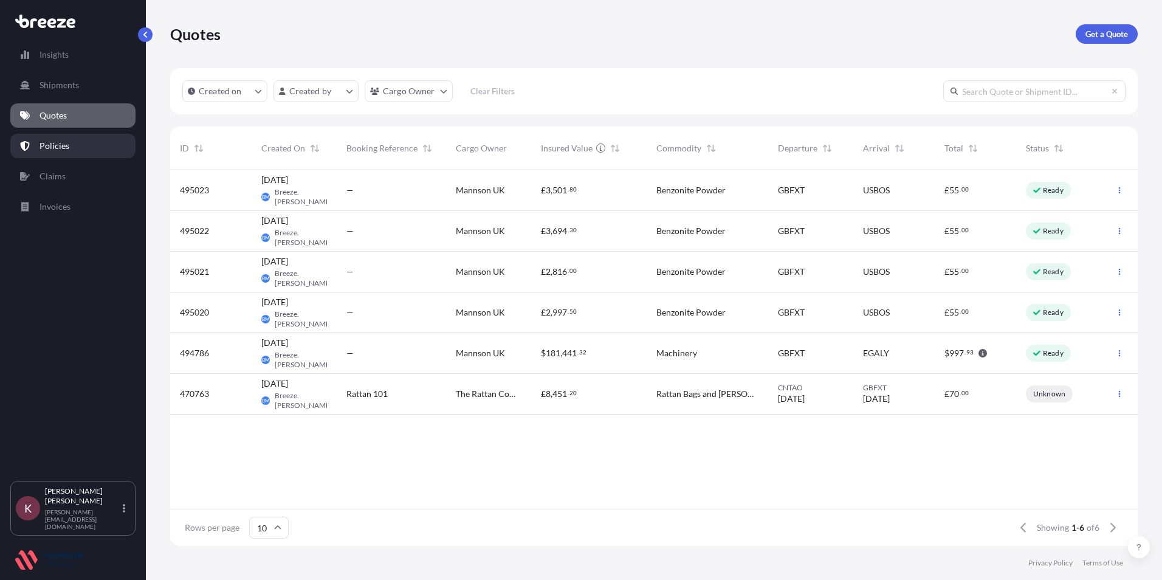
click at [57, 150] on p "Policies" at bounding box center [54, 146] width 30 height 12
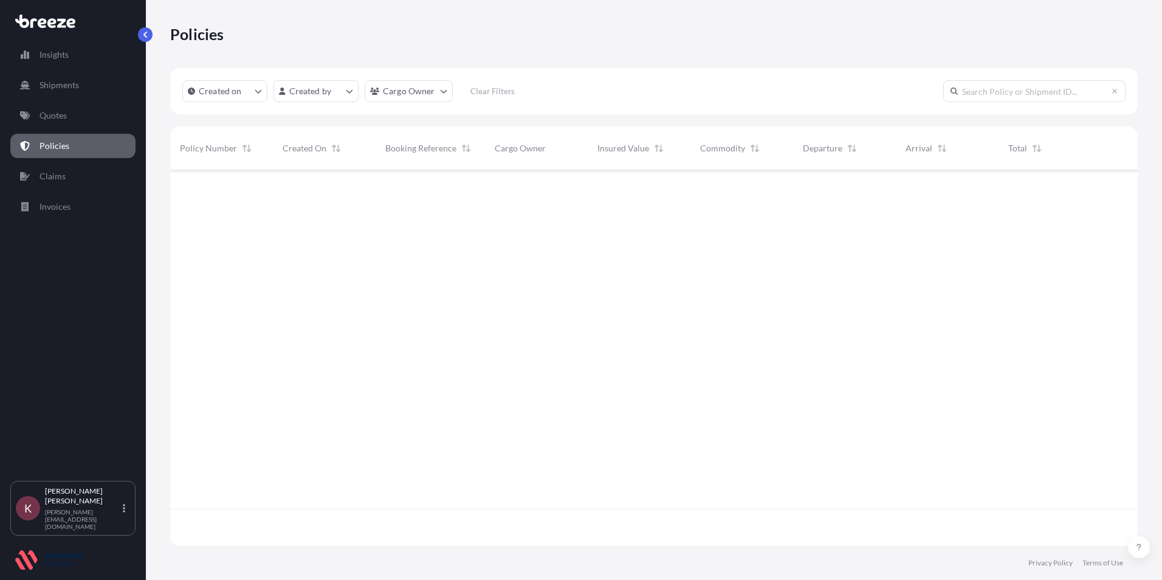
scroll to position [373, 958]
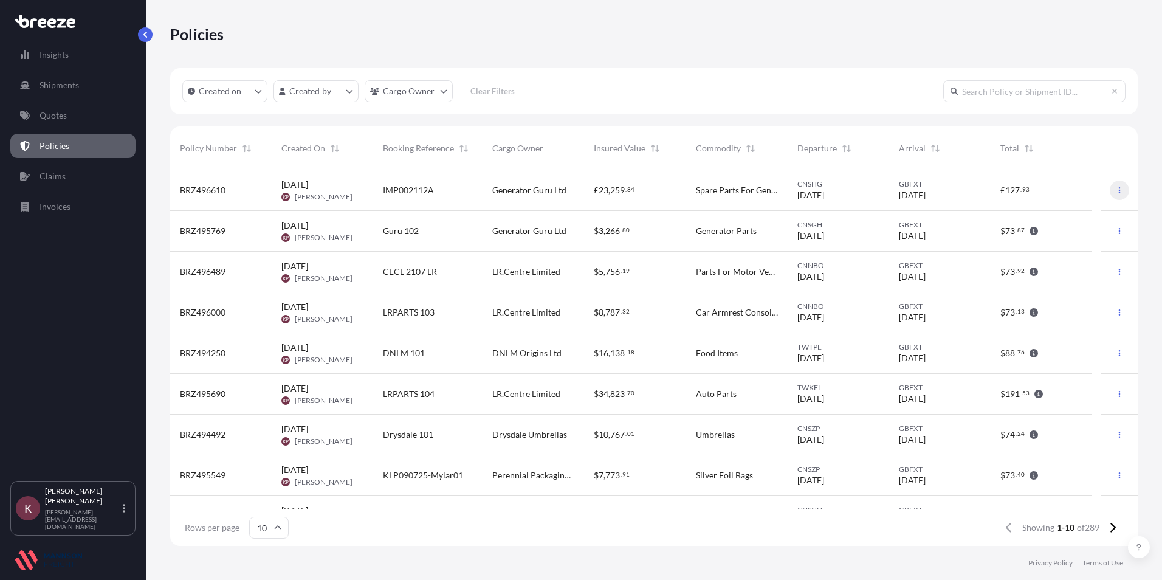
click at [1109, 188] on button "button" at bounding box center [1118, 189] width 19 height 19
click at [1030, 197] on p "Duplicate quote" at bounding box center [1043, 193] width 61 height 12
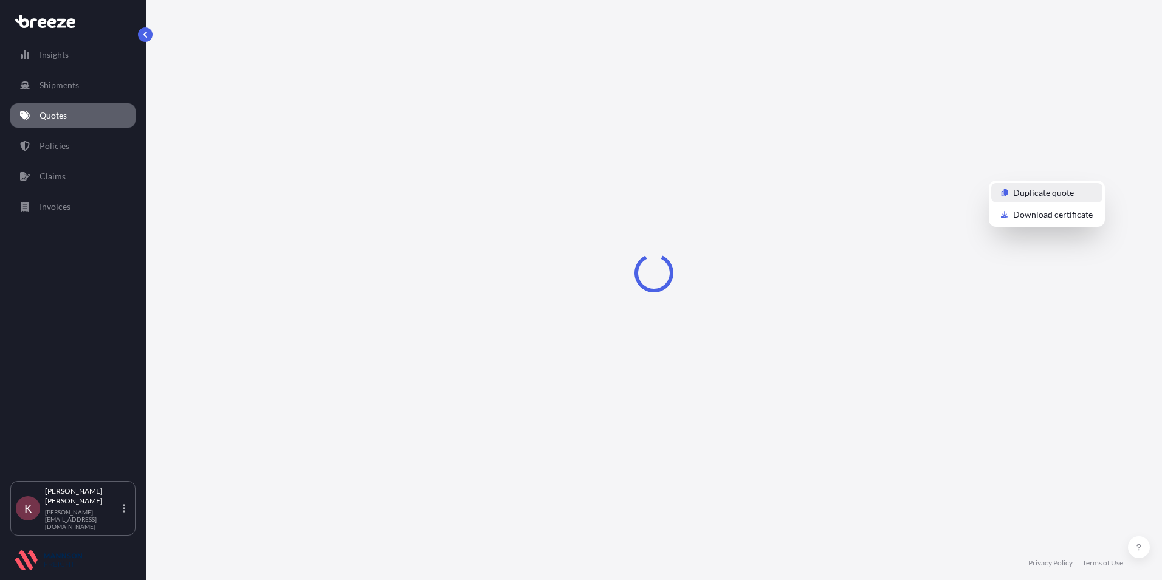
select select "Road"
select select "Sea"
select select "Road"
select select "31421"
select select "1"
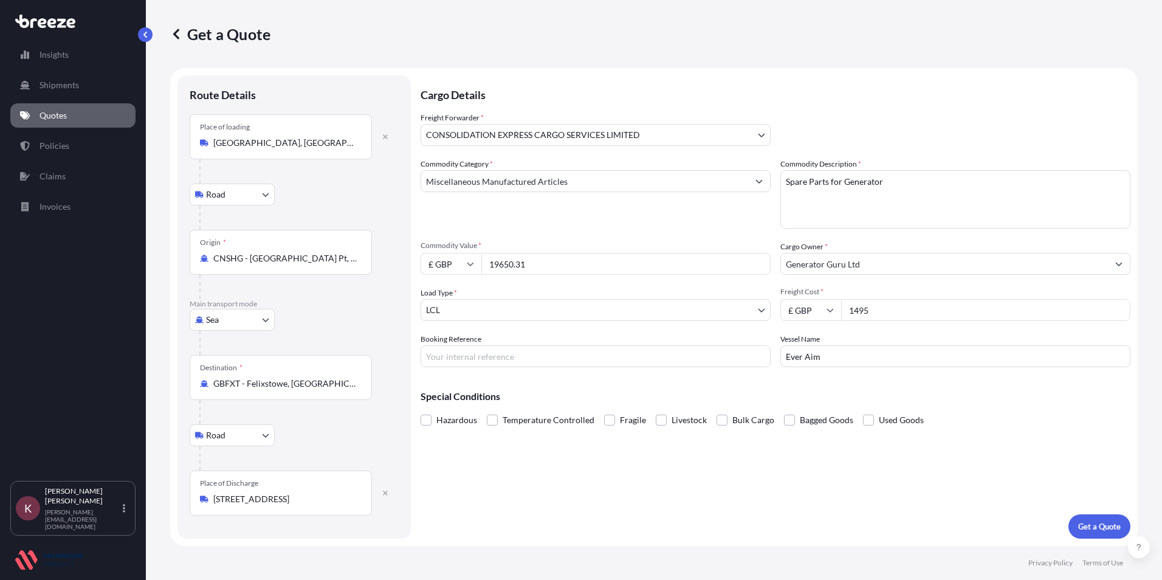
click at [471, 261] on icon at bounding box center [470, 263] width 7 height 7
click at [439, 349] on div "$ USD" at bounding box center [450, 348] width 51 height 23
type input "$ USD"
click at [1089, 530] on p "Get a Quote" at bounding box center [1099, 526] width 43 height 12
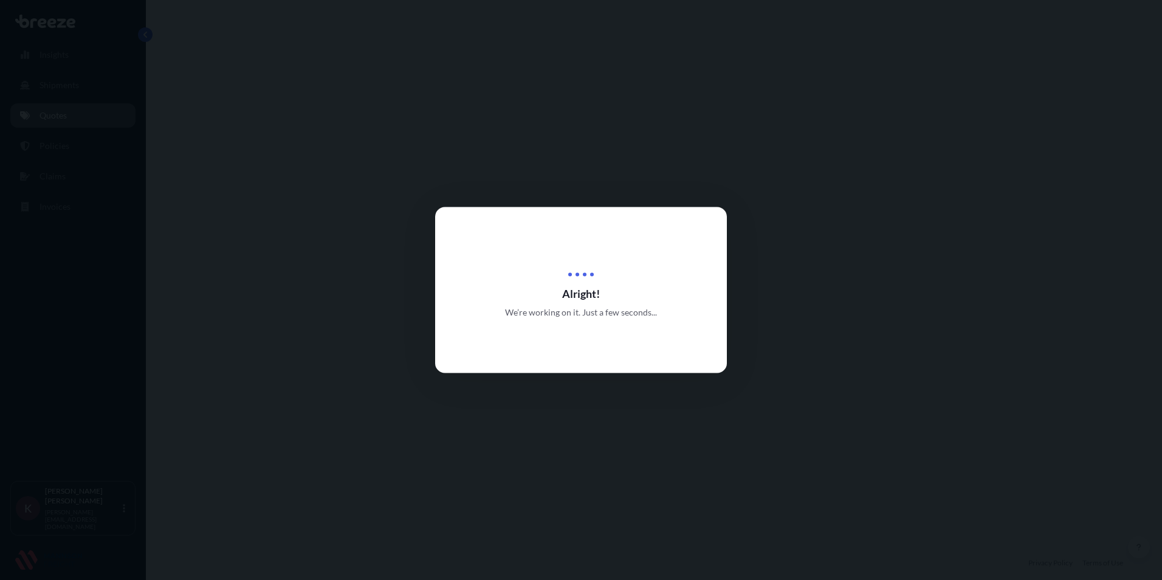
select select "Road"
select select "Sea"
select select "Road"
select select "31421"
select select "1"
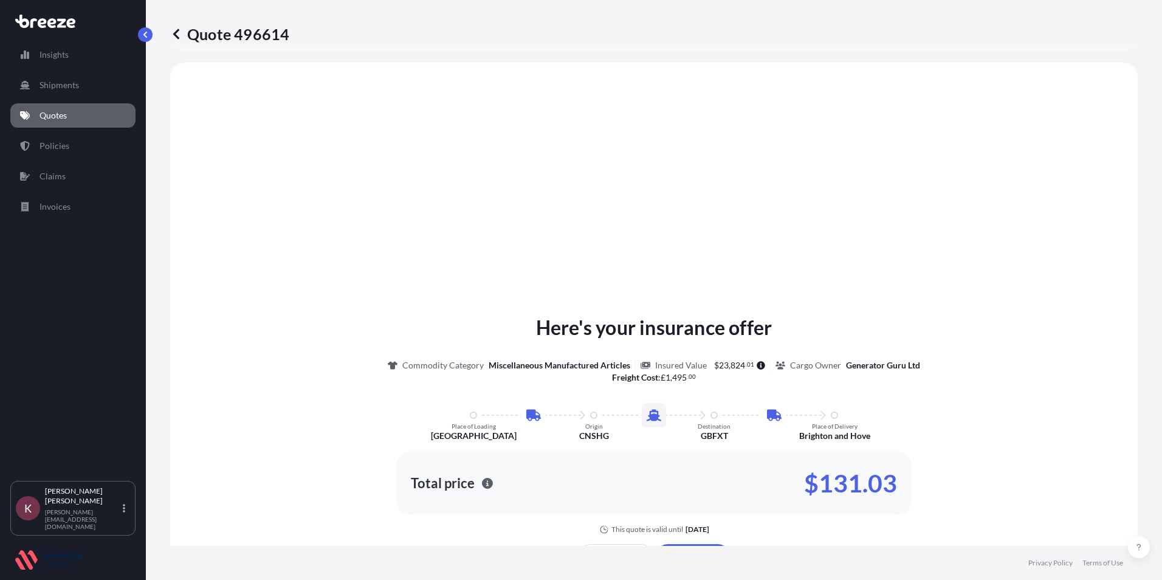
scroll to position [486, 0]
click at [482, 481] on icon "button" at bounding box center [487, 481] width 11 height 11
